Goal: Task Accomplishment & Management: Manage account settings

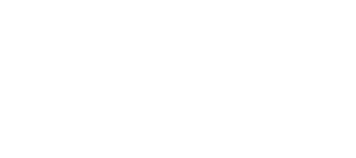
select select "MY"
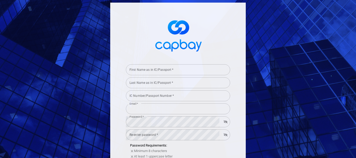
type input "[EMAIL_ADDRESS][DOMAIN_NAME]"
click at [167, 39] on img at bounding box center [178, 35] width 52 height 39
click at [169, 45] on img at bounding box center [178, 35] width 52 height 39
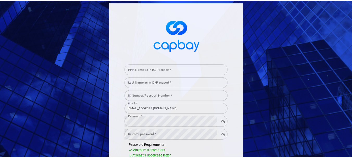
scroll to position [131, 0]
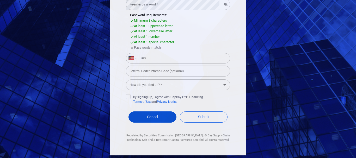
click at [160, 118] on link "Cancel" at bounding box center [153, 117] width 48 height 11
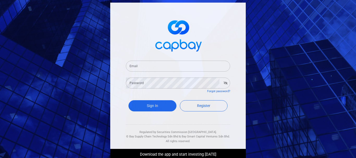
type input "[EMAIL_ADDRESS][DOMAIN_NAME]"
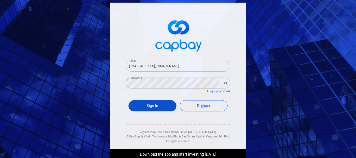
click at [159, 104] on button "Sign In" at bounding box center [153, 105] width 48 height 11
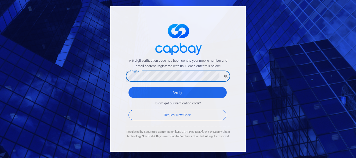
click at [129, 87] on button "Verify" at bounding box center [178, 92] width 98 height 11
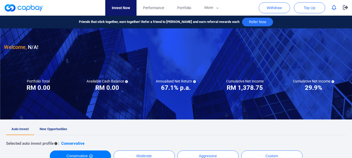
checkbox input "true"
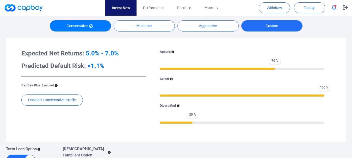
click at [261, 25] on button "Custom" at bounding box center [272, 25] width 61 height 11
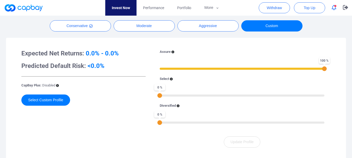
drag, startPoint x: 162, startPoint y: 68, endPoint x: 331, endPoint y: 62, distance: 169.4
click at [331, 62] on div "Assure 100 % Select 0 % Diversified 0 % Update Profile" at bounding box center [242, 98] width 185 height 99
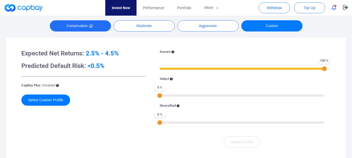
click at [92, 28] on button "Conservative" at bounding box center [80, 25] width 61 height 11
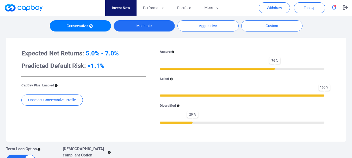
click at [152, 29] on button "Moderate" at bounding box center [144, 25] width 61 height 11
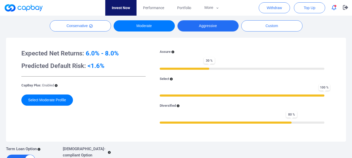
click at [215, 27] on button "Aggressive" at bounding box center [208, 25] width 61 height 11
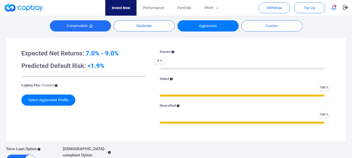
click at [93, 29] on button "Conservative" at bounding box center [80, 25] width 61 height 11
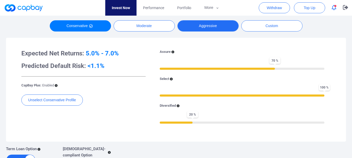
click at [225, 30] on button "Aggressive" at bounding box center [208, 25] width 61 height 11
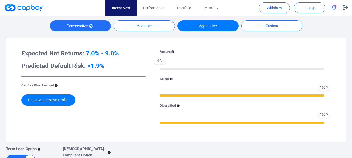
click at [105, 31] on button "Conservative" at bounding box center [80, 25] width 61 height 11
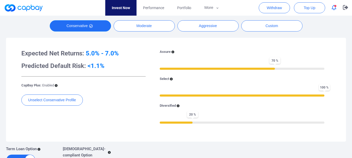
scroll to position [0, 0]
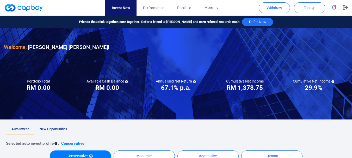
click at [55, 126] on link "New Opportunities" at bounding box center [53, 129] width 39 height 11
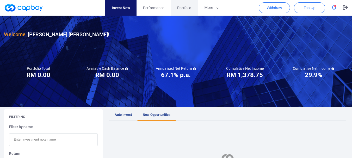
click at [181, 12] on link "Portfolio" at bounding box center [184, 8] width 27 height 16
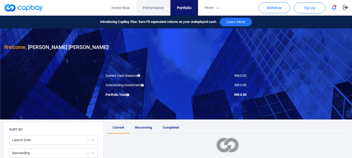
click at [147, 13] on link "Performance" at bounding box center [153, 8] width 34 height 16
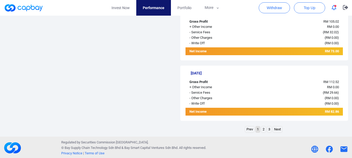
scroll to position [640, 0]
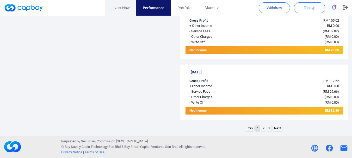
click at [129, 8] on link "Invest Now" at bounding box center [120, 8] width 31 height 16
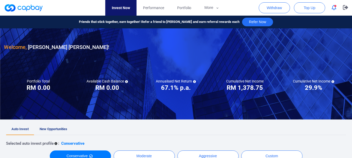
scroll to position [130, 0]
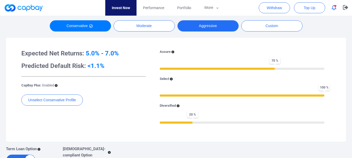
click at [202, 23] on button "Aggressive" at bounding box center [208, 25] width 61 height 11
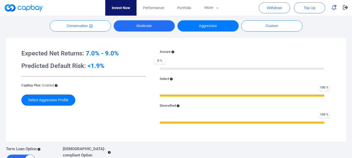
click at [156, 21] on button "Moderate" at bounding box center [144, 25] width 61 height 11
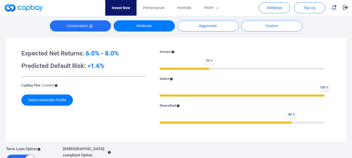
click at [92, 25] on icon "button" at bounding box center [91, 26] width 4 height 4
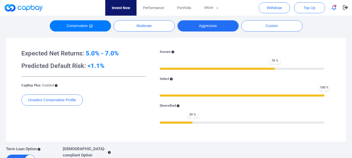
click at [209, 28] on button "Aggressive" at bounding box center [208, 25] width 61 height 11
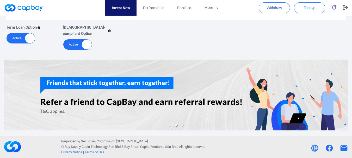
scroll to position [122, 0]
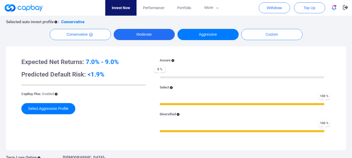
click at [143, 35] on button "Moderate" at bounding box center [144, 34] width 61 height 11
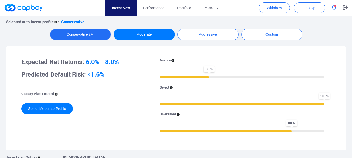
click at [87, 33] on button "Conservative" at bounding box center [80, 34] width 61 height 11
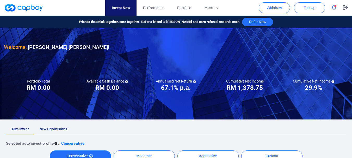
scroll to position [130, 0]
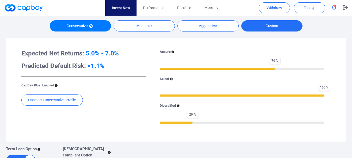
click at [286, 21] on button "Custom" at bounding box center [272, 25] width 61 height 11
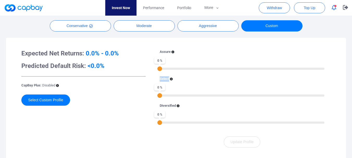
drag, startPoint x: 166, startPoint y: 68, endPoint x: 335, endPoint y: 71, distance: 168.5
click at [335, 71] on div "Assure 0 % Select 0 % Diversified 0 % Update Profile" at bounding box center [242, 98] width 185 height 99
click at [327, 70] on div "Assure 0 % Select 0 % Diversified 0 %" at bounding box center [242, 89] width 177 height 81
click at [325, 69] on div "Assure 0 % Select 0 % Diversified 0 %" at bounding box center [242, 89] width 177 height 81
click at [322, 69] on div "0 %" at bounding box center [242, 69] width 165 height 4
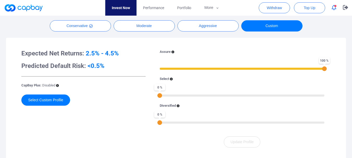
drag, startPoint x: 324, startPoint y: 69, endPoint x: 332, endPoint y: 69, distance: 7.6
click at [332, 69] on div "Assure 100 % Select 0 % Diversified 0 % Update Profile" at bounding box center [242, 98] width 185 height 99
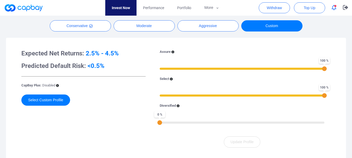
drag, startPoint x: 161, startPoint y: 96, endPoint x: 340, endPoint y: 96, distance: 179.7
click at [340, 96] on div "Expected Net Returns: 2.5% - 4.5% Predicted Default Risk: <0.5% CapBay Plus: Di…" at bounding box center [176, 98] width 330 height 111
drag, startPoint x: 325, startPoint y: 68, endPoint x: 242, endPoint y: 64, distance: 82.8
click at [243, 67] on div "50 %" at bounding box center [242, 69] width 5 height 5
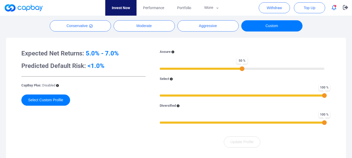
drag, startPoint x: 160, startPoint y: 123, endPoint x: 352, endPoint y: 123, distance: 192.5
click at [352, 123] on html "Invest Now Performance Portfolio More Transaction My Statements My Profile FAQs…" at bounding box center [176, 84] width 352 height 428
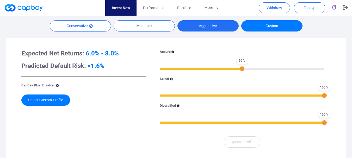
click at [203, 27] on button "Aggressive" at bounding box center [208, 25] width 61 height 11
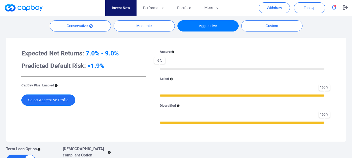
click at [51, 102] on button "Select Aggressive Profile" at bounding box center [48, 100] width 54 height 11
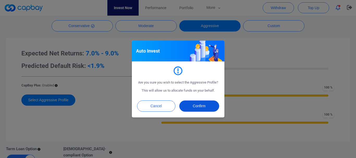
click at [210, 107] on button "Confirm" at bounding box center [199, 106] width 40 height 11
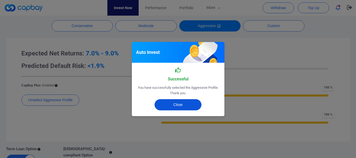
click at [181, 101] on button "Close" at bounding box center [178, 104] width 47 height 11
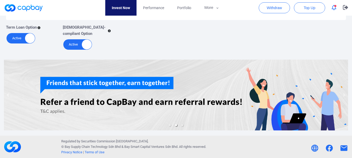
scroll to position [122, 0]
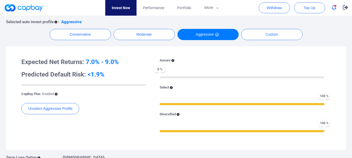
click at [173, 62] on icon at bounding box center [173, 60] width 3 height 3
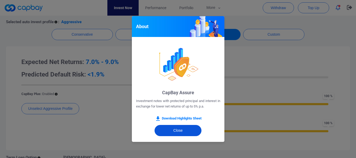
click at [184, 130] on button "Close" at bounding box center [178, 130] width 47 height 11
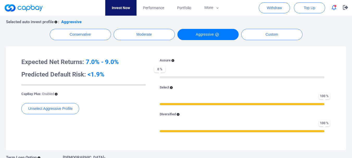
click at [171, 88] on icon at bounding box center [171, 87] width 3 height 3
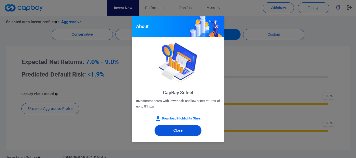
click at [173, 129] on button "Close" at bounding box center [178, 130] width 47 height 11
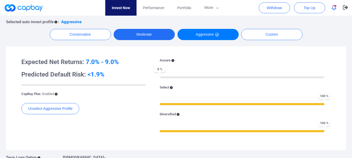
click at [146, 38] on button "Moderate" at bounding box center [144, 34] width 61 height 11
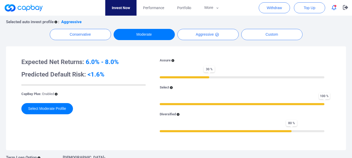
click at [179, 115] on icon at bounding box center [178, 114] width 3 height 3
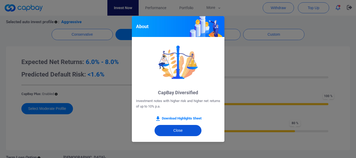
click at [179, 132] on button "Close" at bounding box center [178, 130] width 47 height 11
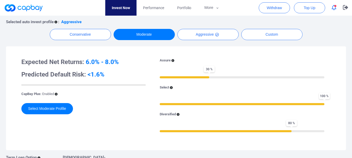
click at [172, 87] on icon at bounding box center [171, 87] width 3 height 3
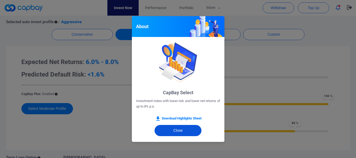
click at [180, 132] on button "Close" at bounding box center [178, 130] width 47 height 11
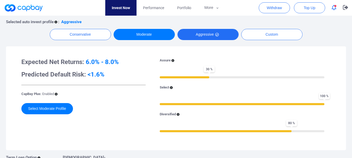
click at [197, 33] on button "Aggressive" at bounding box center [208, 34] width 61 height 11
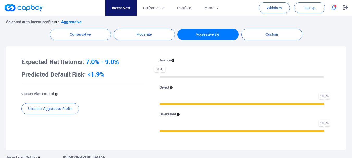
click at [164, 40] on div "Selected auto invest profile : Aggressive Conservative Moderate Aggressive Cust…" at bounding box center [176, 97] width 340 height 167
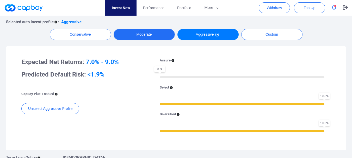
click at [157, 35] on button "Moderate" at bounding box center [144, 34] width 61 height 11
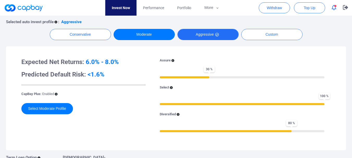
click at [203, 30] on button "Aggressive" at bounding box center [208, 34] width 61 height 11
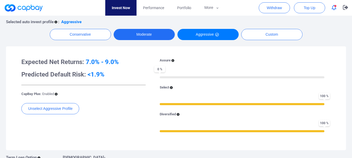
click at [158, 35] on button "Moderate" at bounding box center [144, 34] width 61 height 11
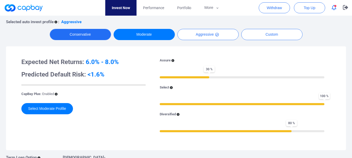
click at [103, 31] on button "Conservative" at bounding box center [80, 34] width 61 height 11
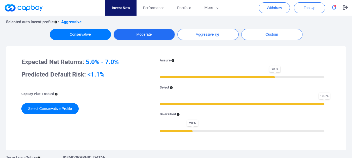
click at [158, 38] on button "Moderate" at bounding box center [144, 34] width 61 height 11
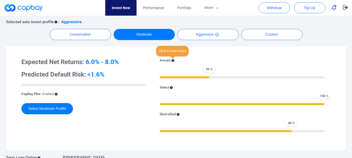
click at [173, 59] on icon at bounding box center [173, 60] width 3 height 3
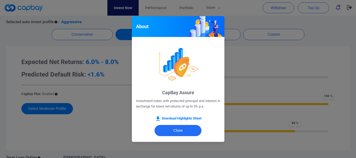
click at [258, 86] on div "About CapBay Assure Investment notes with protected principal and interest in e…" at bounding box center [178, 79] width 356 height 158
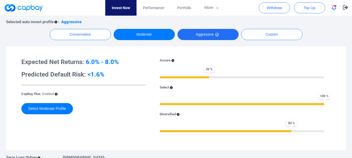
click at [211, 35] on button "Aggressive" at bounding box center [208, 34] width 61 height 11
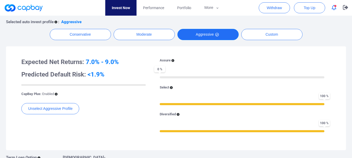
scroll to position [0, 0]
